Goal: Transaction & Acquisition: Purchase product/service

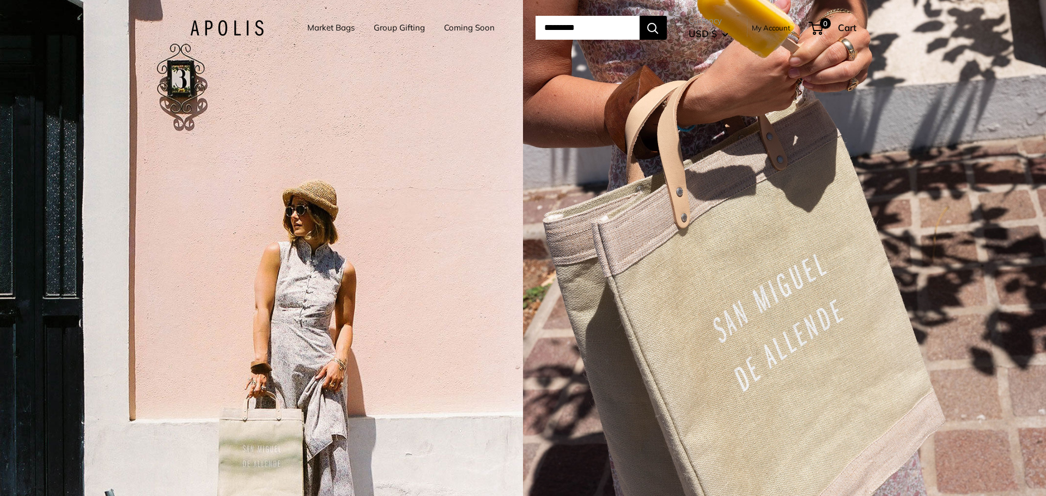
click at [319, 27] on link "Market Bags" at bounding box center [330, 27] width 47 height 15
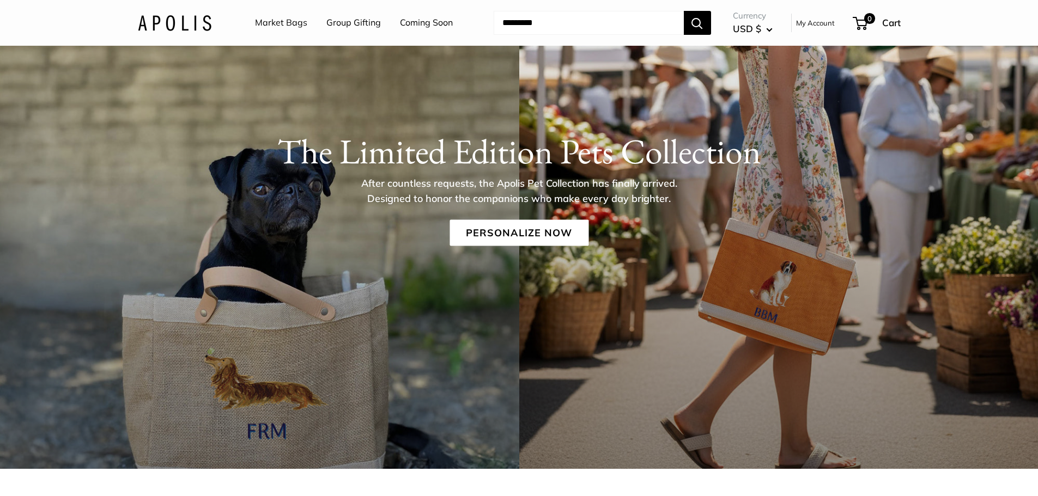
scroll to position [109, 0]
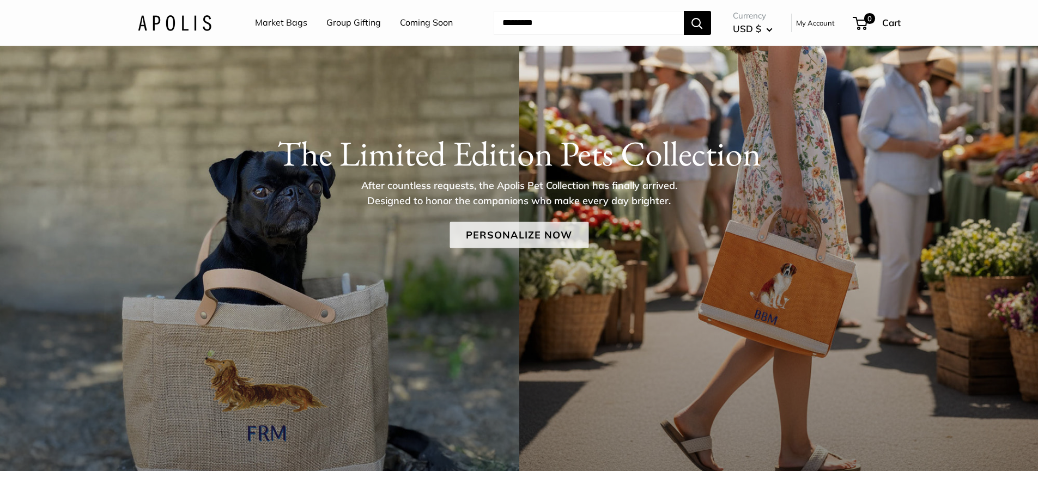
click at [516, 236] on link "Personalize Now" at bounding box center [518, 235] width 139 height 26
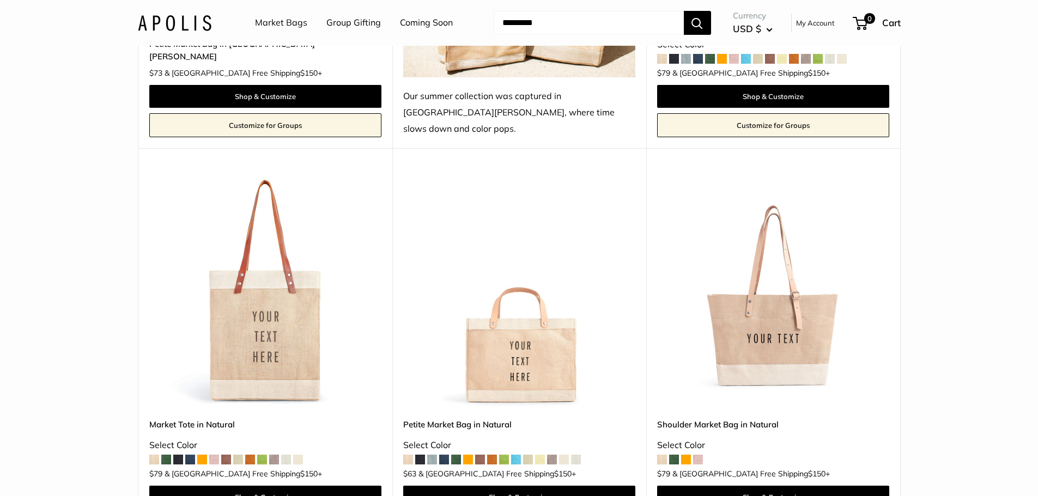
scroll to position [2396, 0]
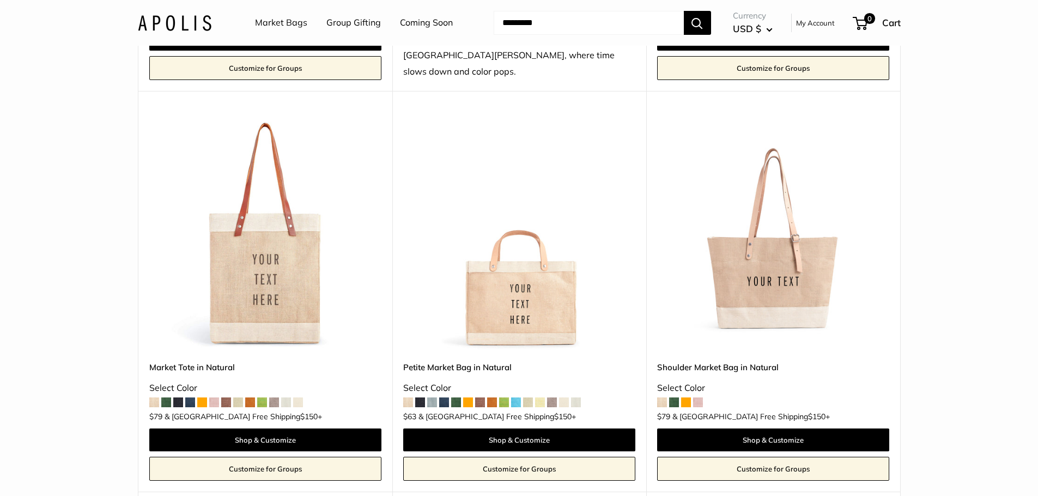
click at [527, 398] on span at bounding box center [528, 403] width 10 height 10
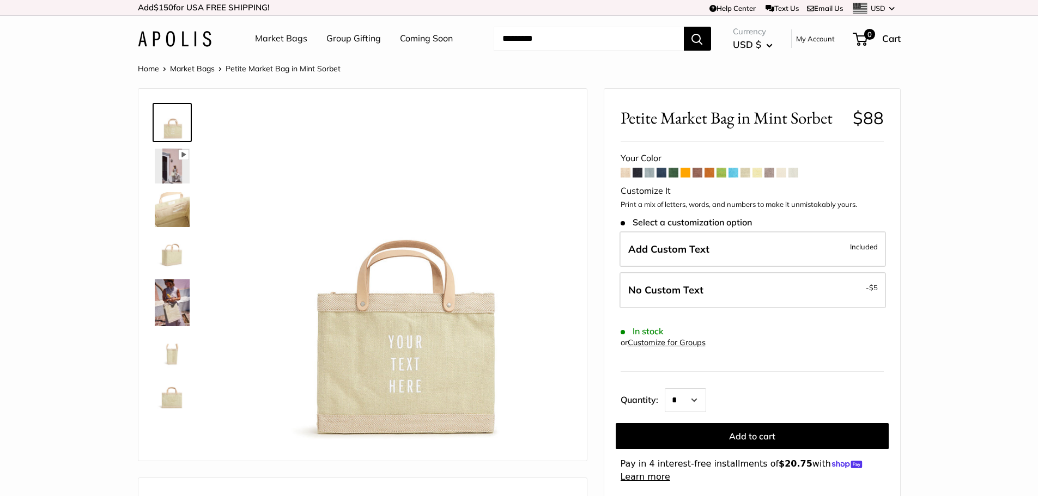
click at [735, 174] on span at bounding box center [733, 173] width 10 height 10
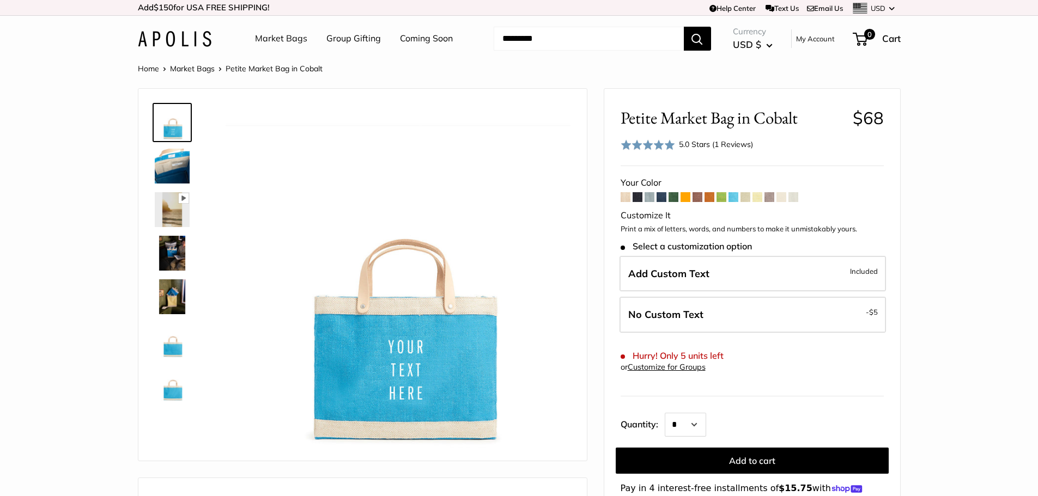
click at [743, 197] on span at bounding box center [745, 197] width 10 height 10
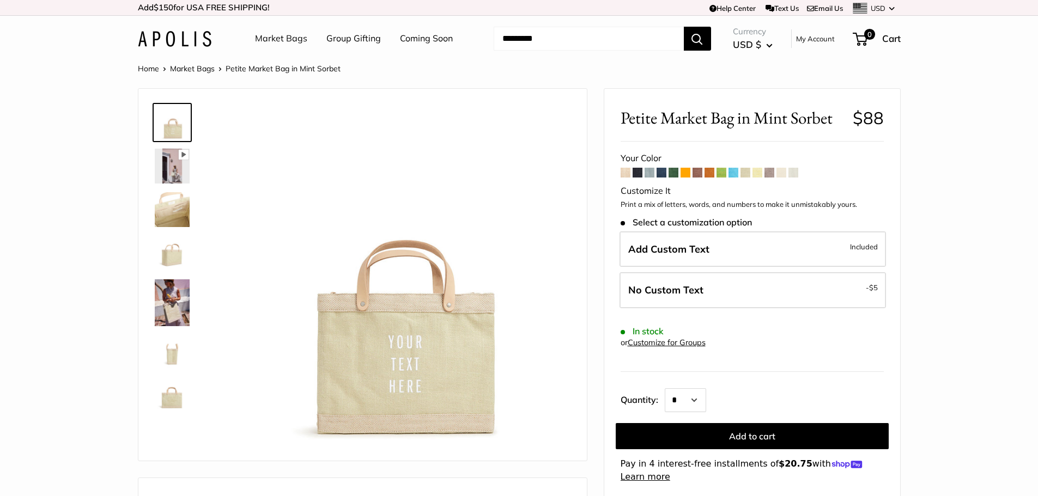
click at [681, 174] on span at bounding box center [685, 173] width 10 height 10
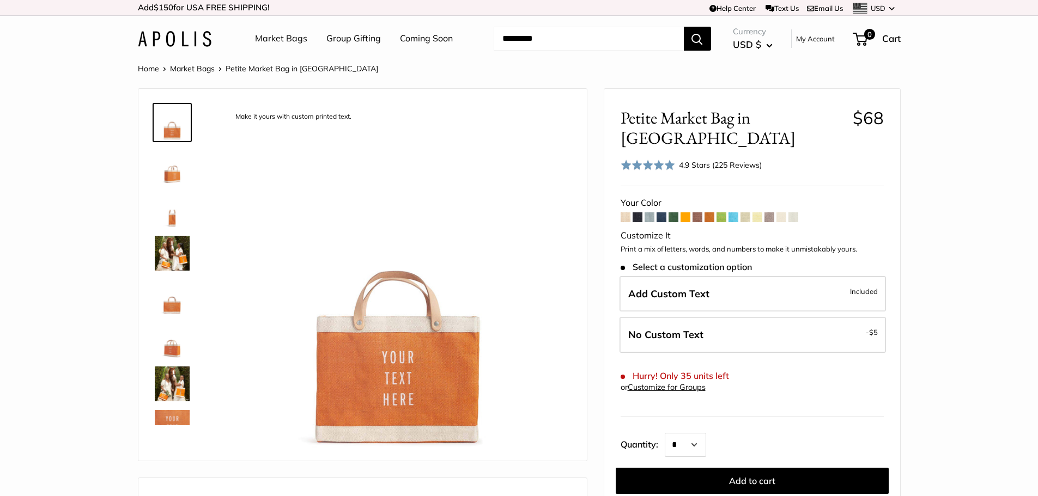
click at [670, 212] on span at bounding box center [673, 217] width 10 height 10
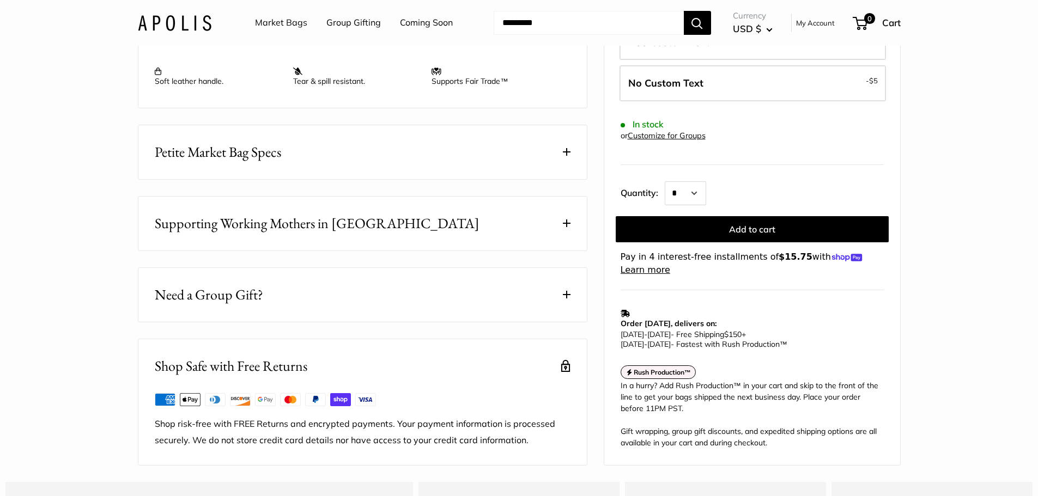
scroll to position [545, 0]
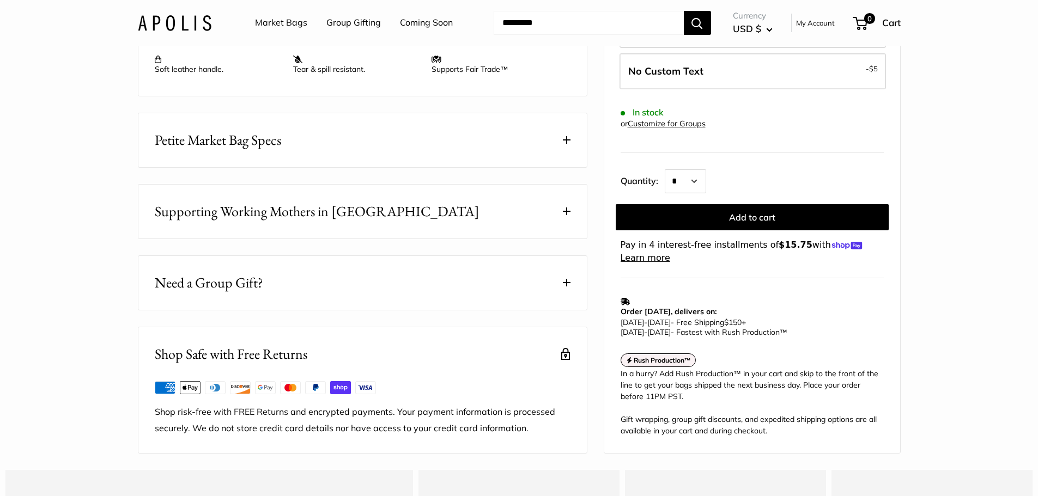
click at [563, 144] on span at bounding box center [567, 140] width 8 height 8
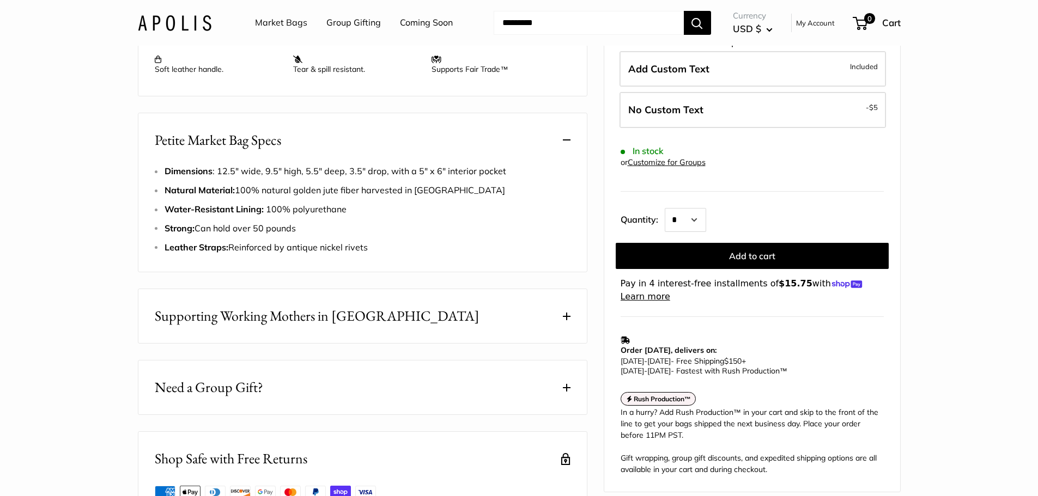
click at [567, 320] on span at bounding box center [567, 317] width 8 height 8
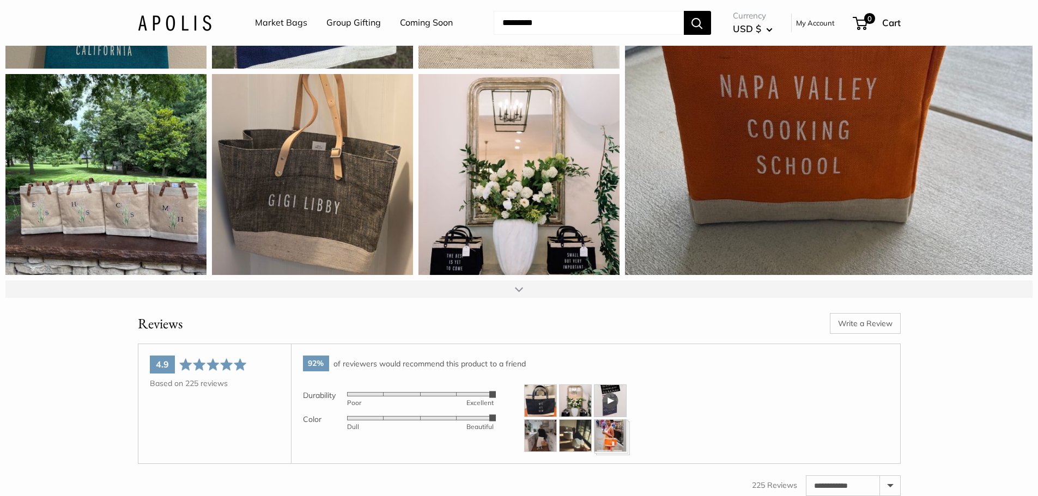
scroll to position [1852, 0]
